Goal: Transaction & Acquisition: Book appointment/travel/reservation

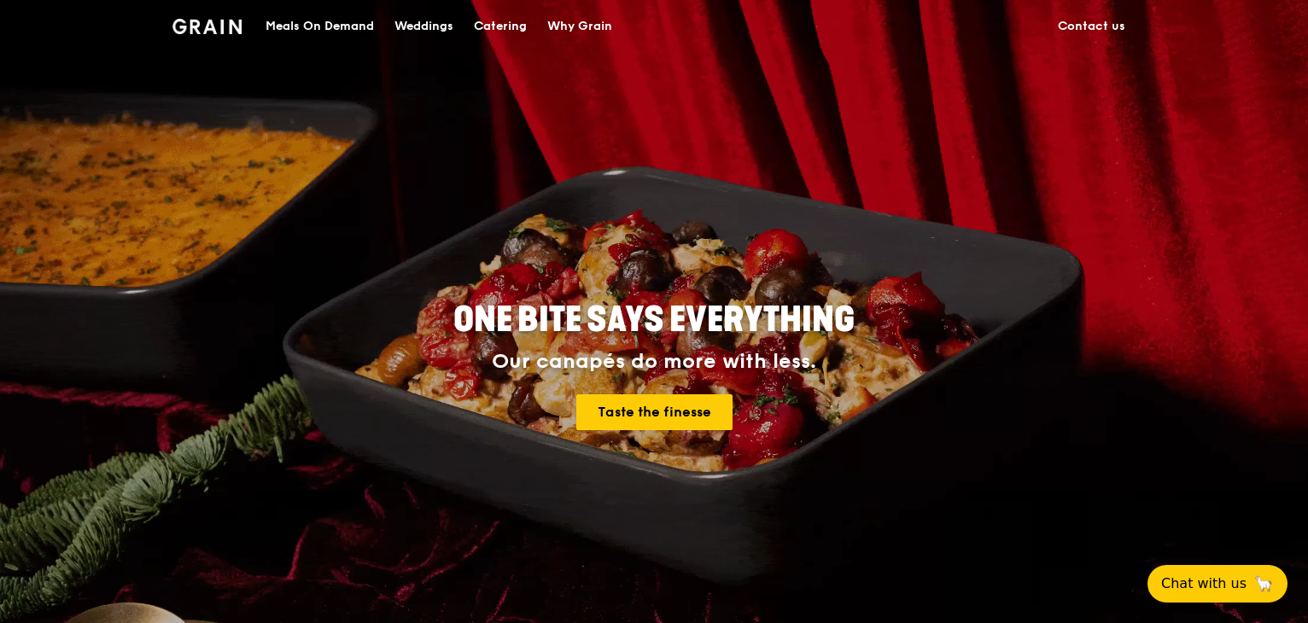
click at [511, 29] on div "Catering" at bounding box center [500, 26] width 53 height 51
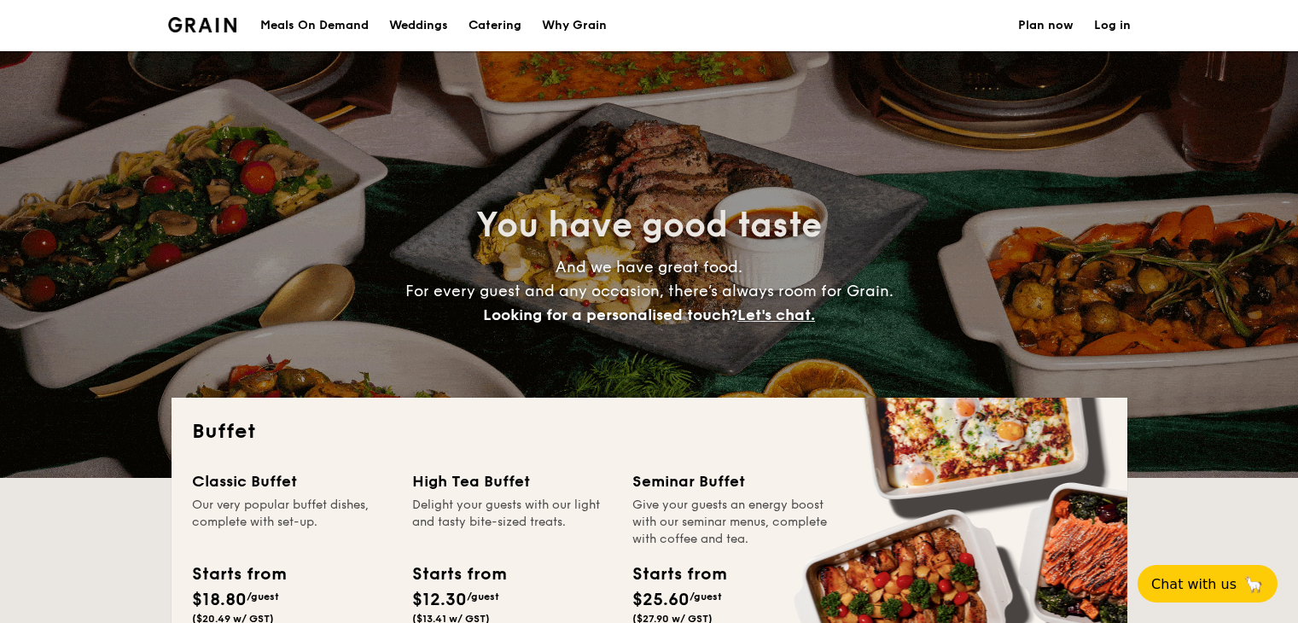
select select
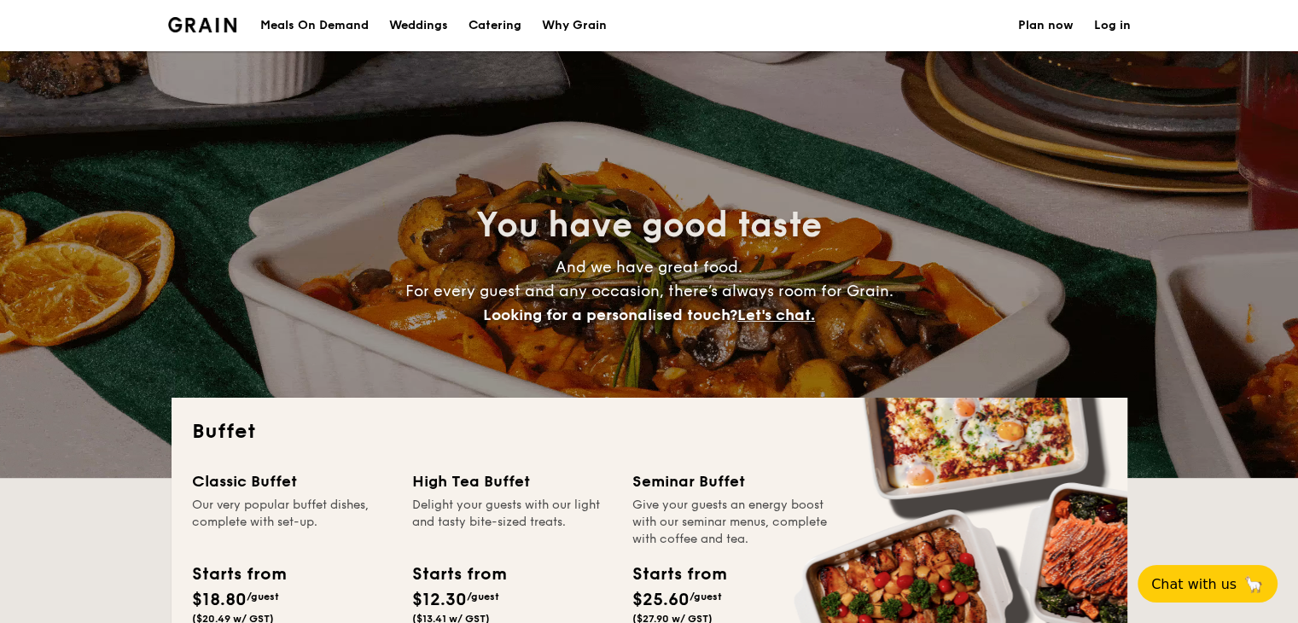
click at [708, 32] on section "Meals On Demand Weddings Catering Why Grain Plan now Log in" at bounding box center [649, 25] width 963 height 51
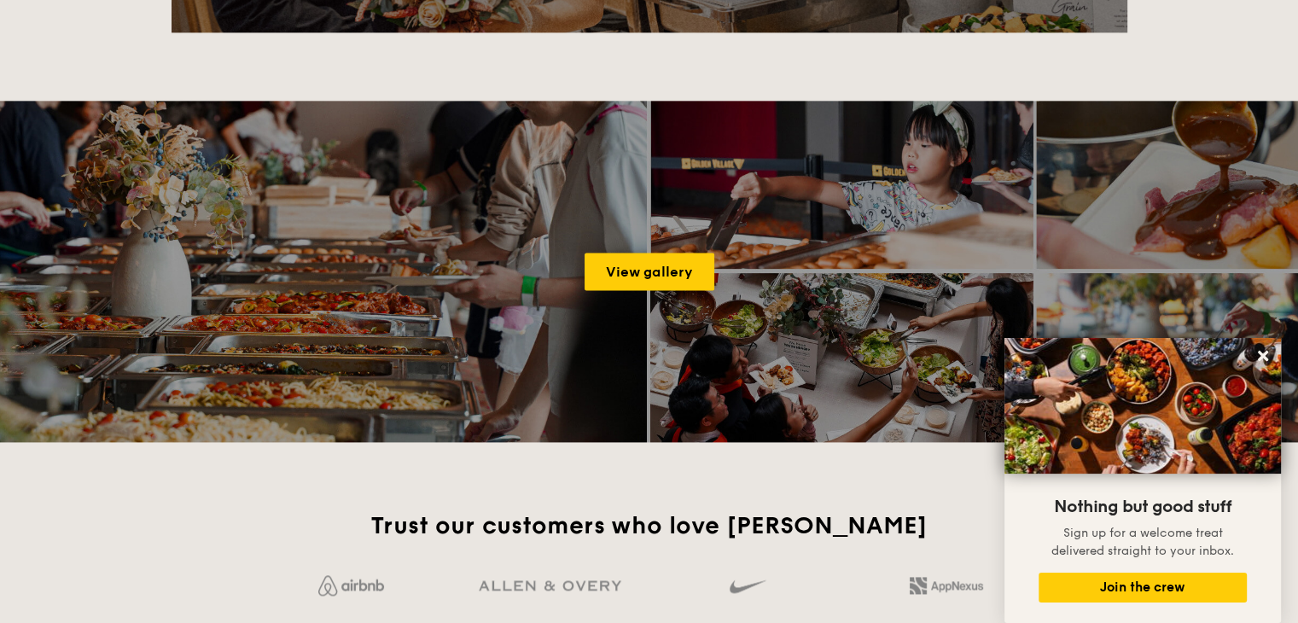
scroll to position [2304, 0]
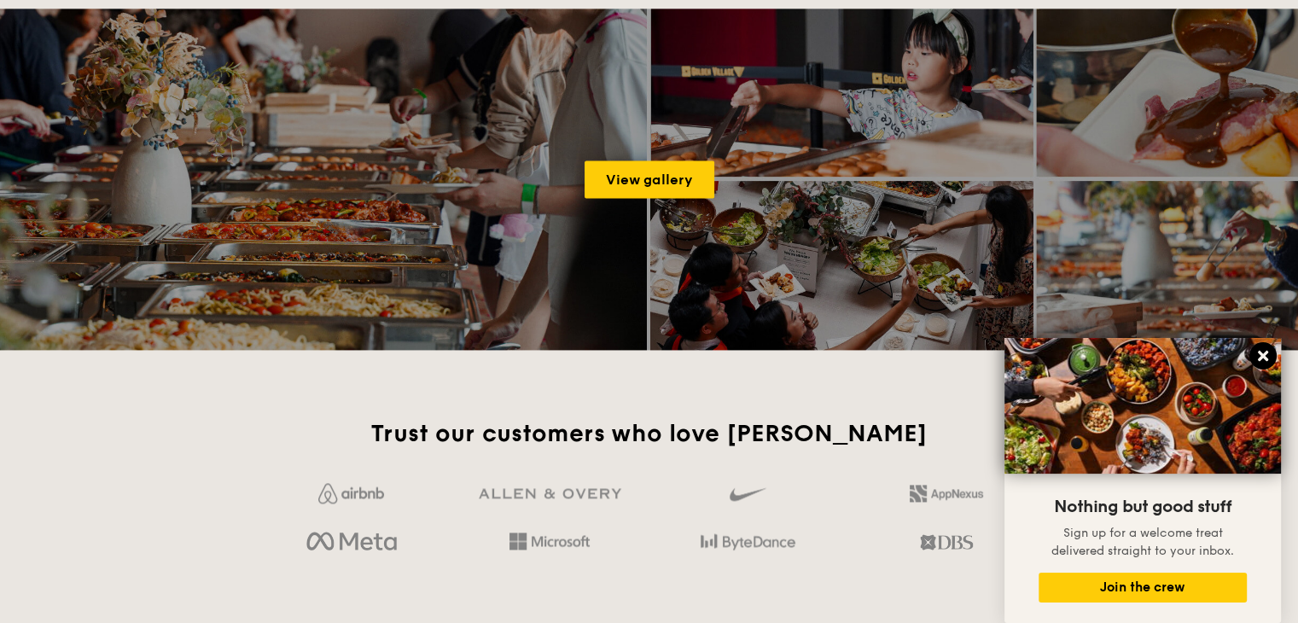
click at [1268, 354] on icon at bounding box center [1262, 355] width 15 height 15
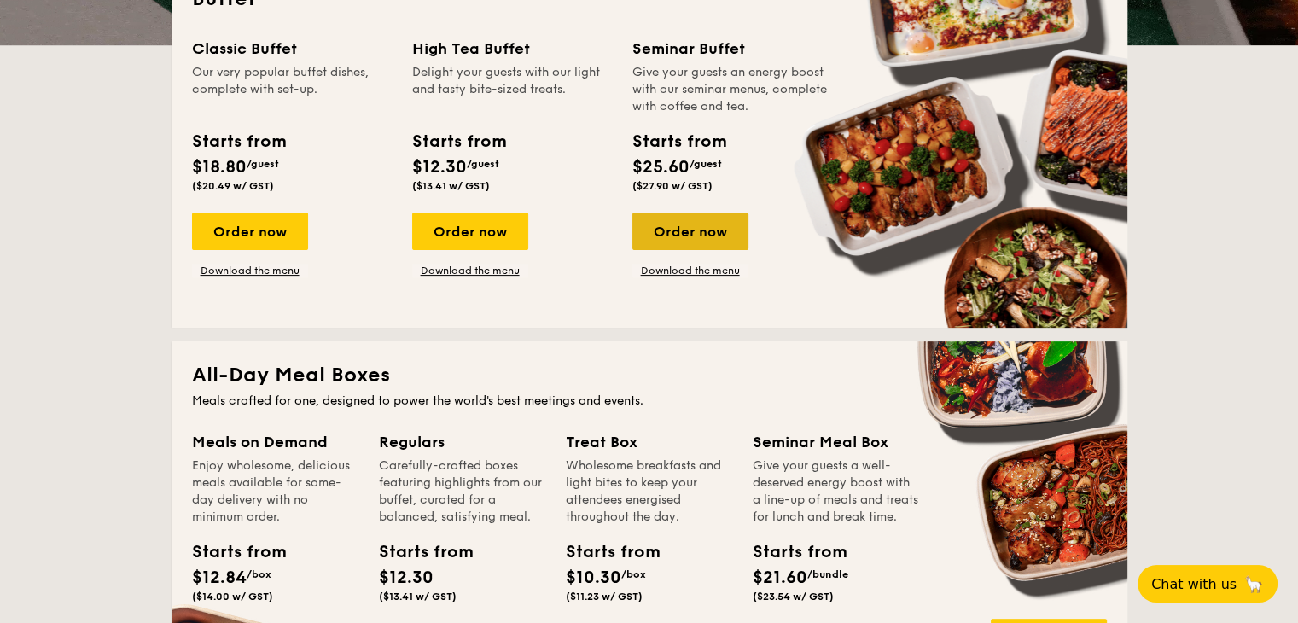
scroll to position [0, 0]
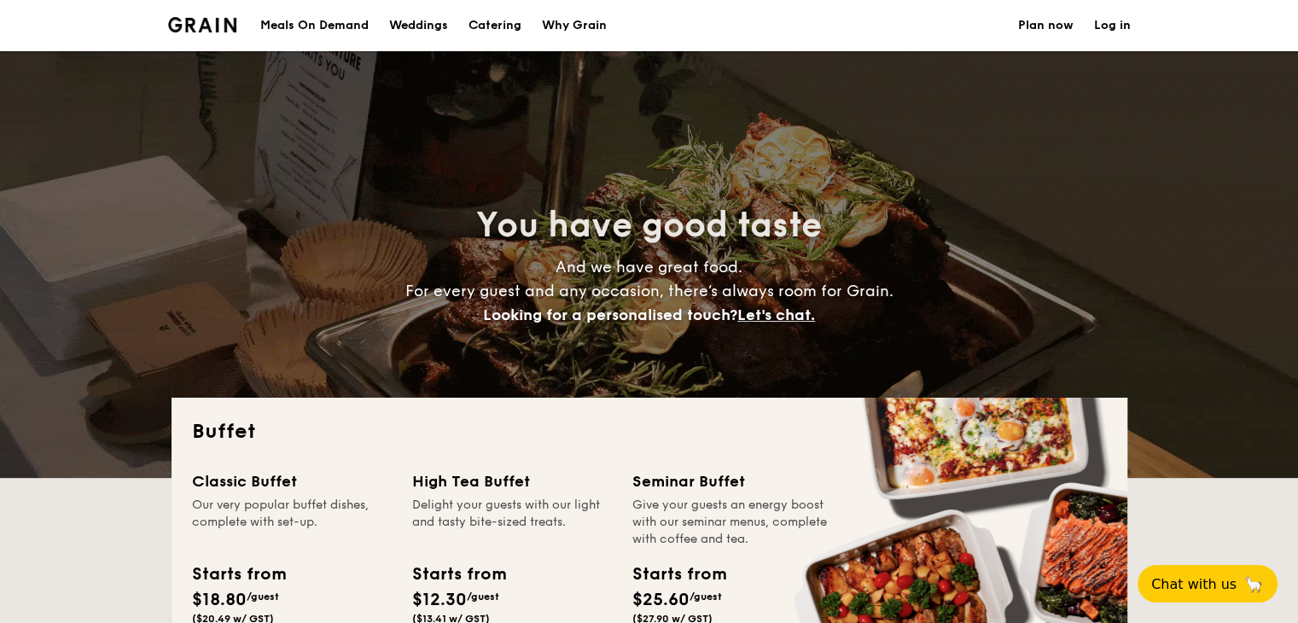
click at [877, 14] on section "Meals On Demand Weddings Catering Why Grain Plan now Log in" at bounding box center [649, 25] width 963 height 51
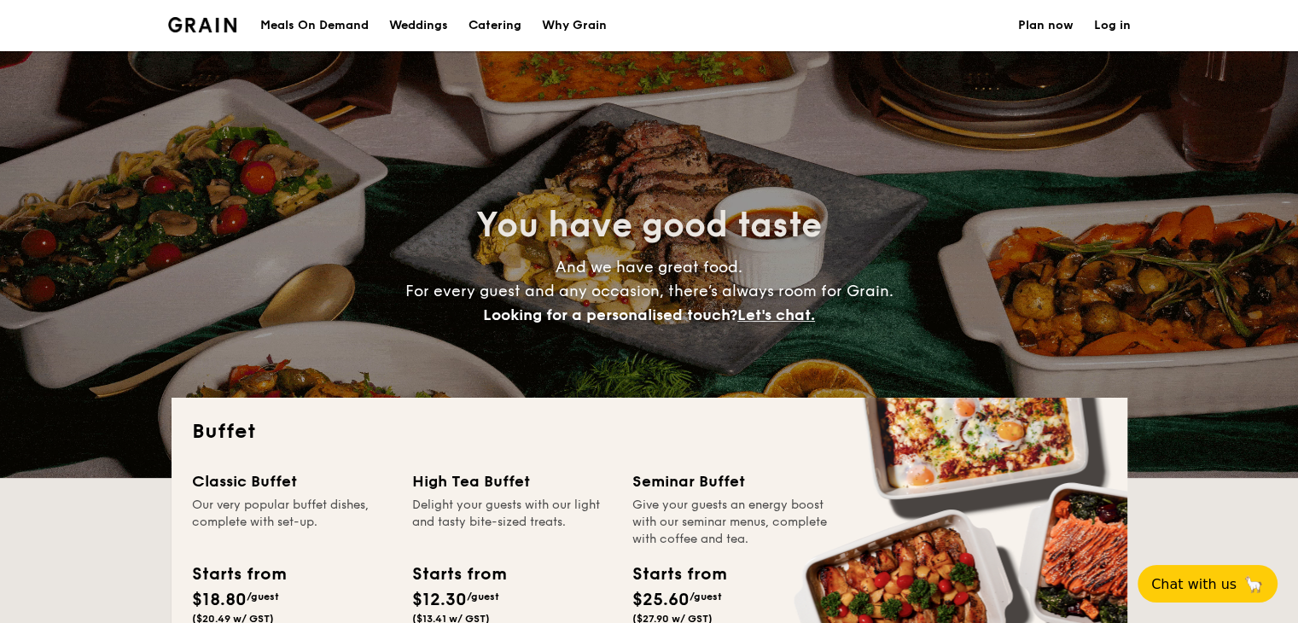
click at [129, 32] on div "Meals On Demand Weddings Catering Why Grain Plan now Log in" at bounding box center [649, 25] width 1298 height 51
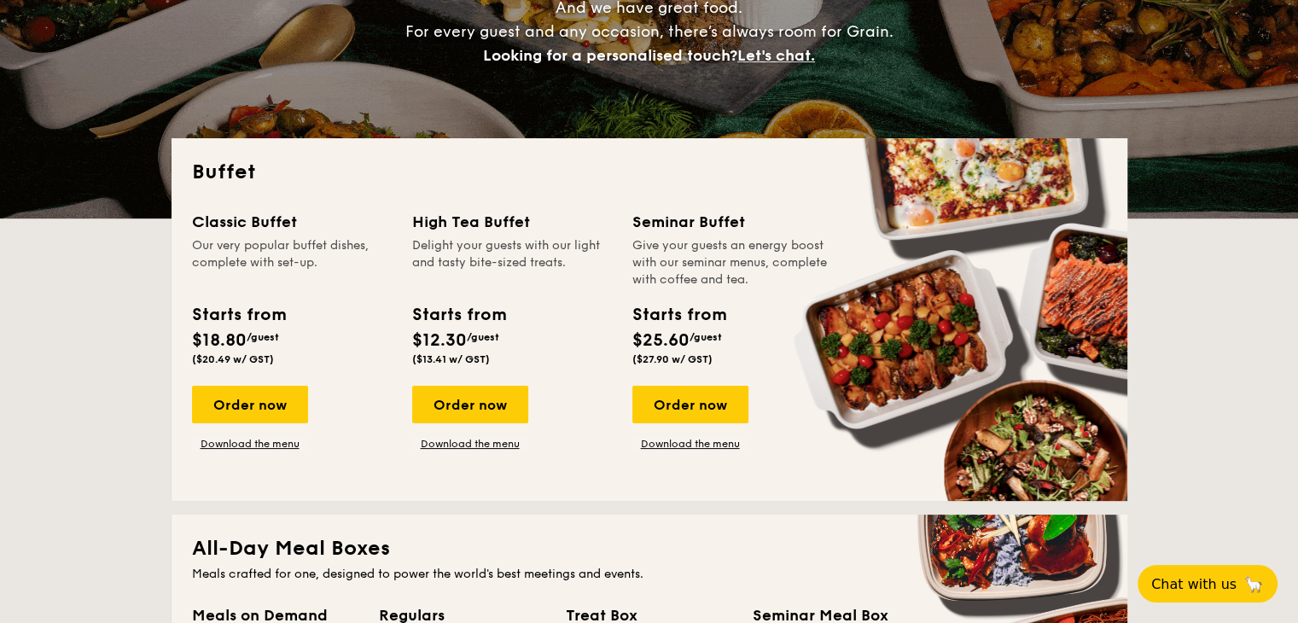
scroll to position [256, 0]
